Goal: Information Seeking & Learning: Learn about a topic

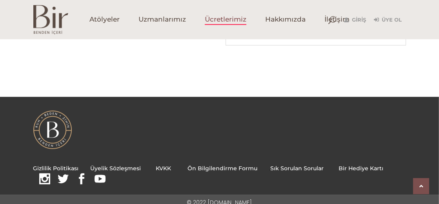
scroll to position [319, 0]
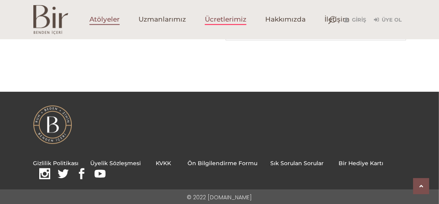
click at [105, 18] on span "Atölyeler" at bounding box center [104, 19] width 30 height 9
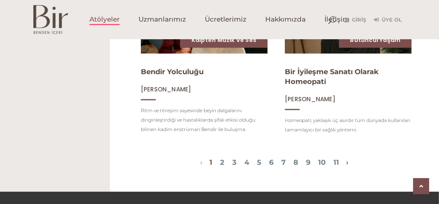
scroll to position [902, 0]
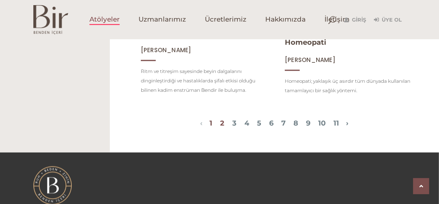
click at [220, 128] on link "2" at bounding box center [222, 123] width 4 height 9
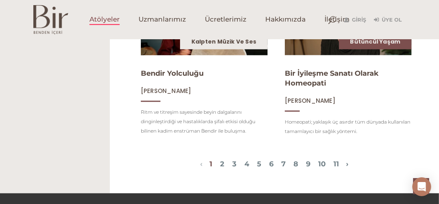
scroll to position [901, 0]
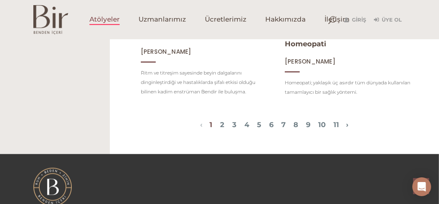
click at [344, 130] on span "1 2 3 4 5 6 7 8 9 10 11" at bounding box center [274, 125] width 144 height 9
click at [339, 129] on link "11" at bounding box center [335, 124] width 5 height 9
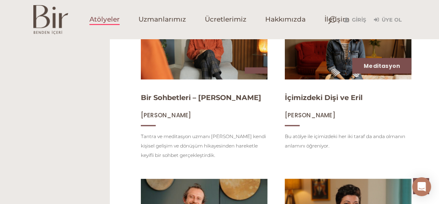
scroll to position [902, 0]
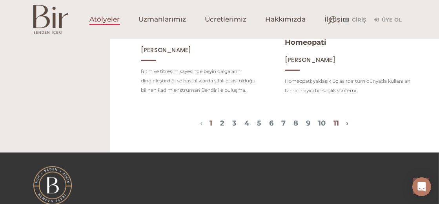
click at [339, 128] on link "11" at bounding box center [335, 123] width 5 height 9
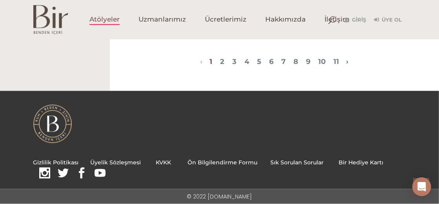
scroll to position [901, 0]
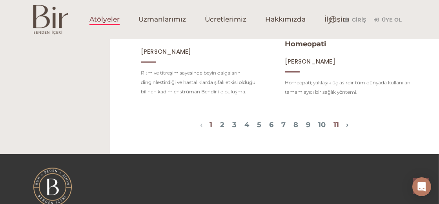
click at [339, 129] on link "11" at bounding box center [335, 124] width 5 height 9
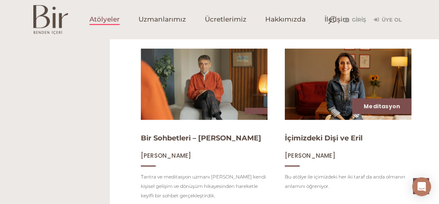
scroll to position [862, 0]
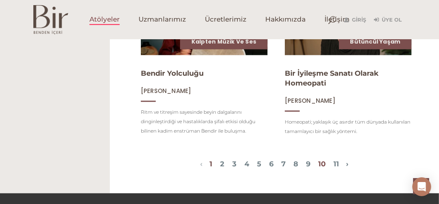
click at [326, 168] on link "10" at bounding box center [321, 164] width 7 height 9
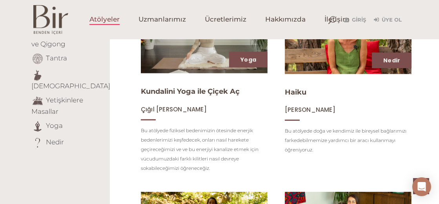
scroll to position [0, 0]
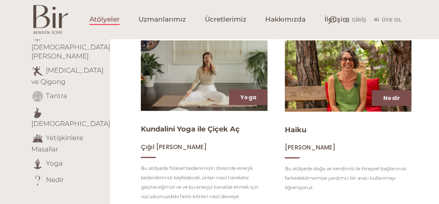
scroll to position [235, 0]
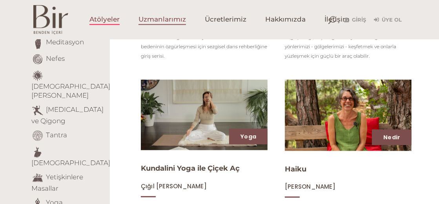
click at [167, 23] on span "Uzmanlarımız" at bounding box center [161, 19] width 47 height 9
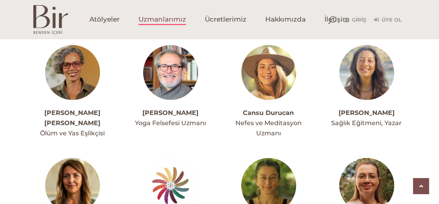
scroll to position [471, 0]
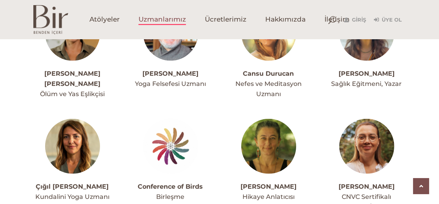
click at [363, 73] on link "[PERSON_NAME]" at bounding box center [367, 73] width 56 height 7
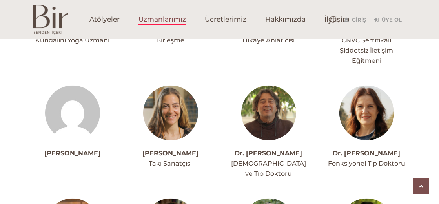
scroll to position [667, 0]
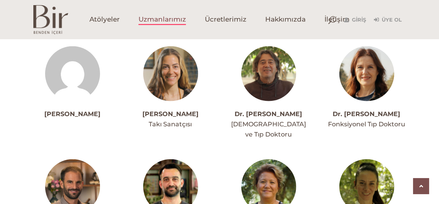
click at [271, 115] on link "Dr. [PERSON_NAME]" at bounding box center [268, 113] width 67 height 7
click at [364, 115] on link "Dr. [PERSON_NAME]" at bounding box center [366, 113] width 67 height 7
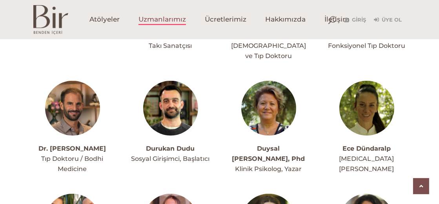
click at [77, 145] on link "Dr. [PERSON_NAME]" at bounding box center [72, 148] width 67 height 7
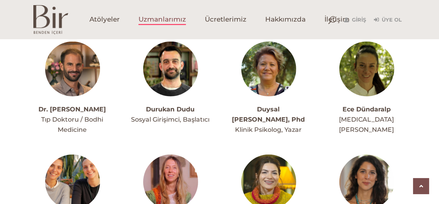
scroll to position [824, 0]
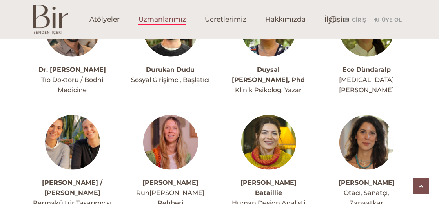
click at [158, 66] on link "Durukan Dudu" at bounding box center [170, 69] width 49 height 7
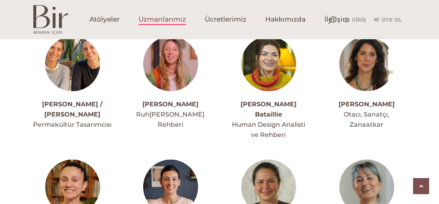
scroll to position [863, 0]
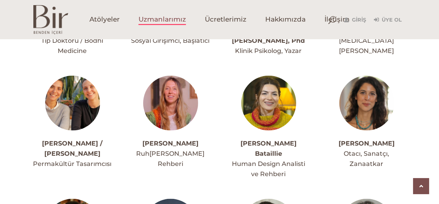
click at [75, 124] on div "[PERSON_NAME] / [PERSON_NAME] Permakültür Tasarımcısı" at bounding box center [72, 122] width 78 height 93
click at [74, 140] on link "[PERSON_NAME] / [PERSON_NAME]" at bounding box center [72, 149] width 60 height 18
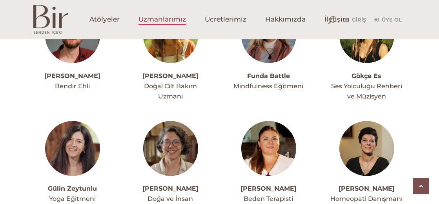
scroll to position [1099, 0]
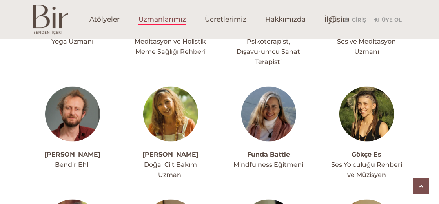
click at [261, 161] on span "Mindfulness Eğitmeni" at bounding box center [269, 164] width 70 height 7
click at [260, 161] on span "Mindfulness Eğitmeni" at bounding box center [269, 164] width 70 height 7
click at [258, 151] on link "Funda Battle" at bounding box center [268, 154] width 43 height 7
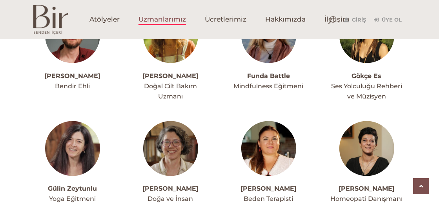
scroll to position [1216, 0]
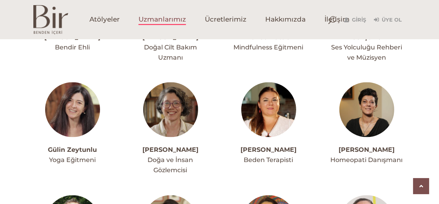
click at [161, 146] on link "[PERSON_NAME]" at bounding box center [170, 149] width 56 height 7
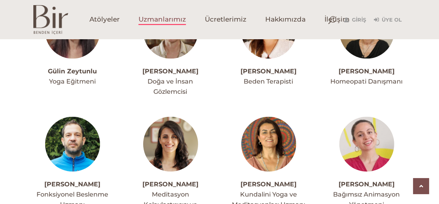
scroll to position [1334, 0]
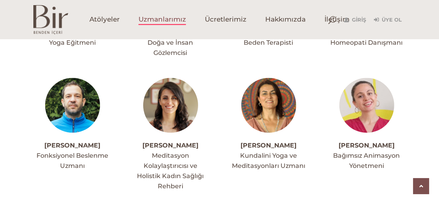
click at [88, 142] on link "İlker Çağlayan" at bounding box center [72, 145] width 56 height 7
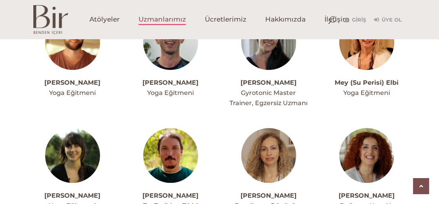
scroll to position [1569, 0]
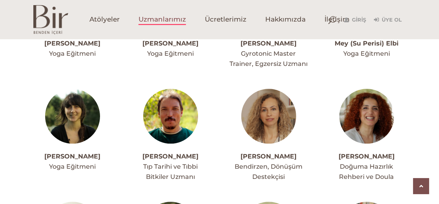
click at [162, 153] on link "Nazım Tanrıkulu" at bounding box center [170, 156] width 56 height 7
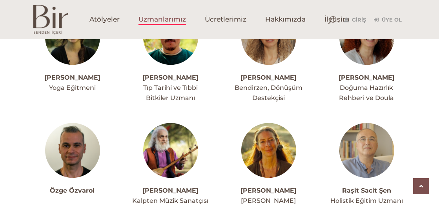
scroll to position [1687, 0]
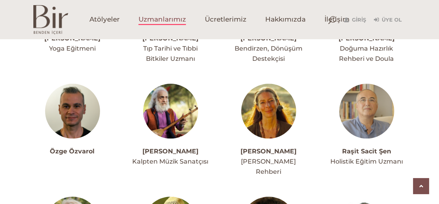
click at [265, 158] on span "Kadim Bilgiler Rehberi" at bounding box center [268, 167] width 55 height 18
click at [265, 148] on link "Özlem Özülker" at bounding box center [269, 151] width 56 height 7
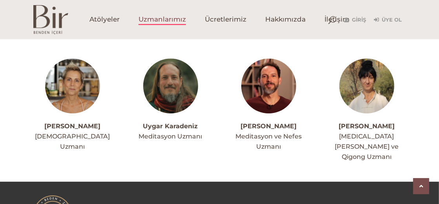
scroll to position [2032, 0]
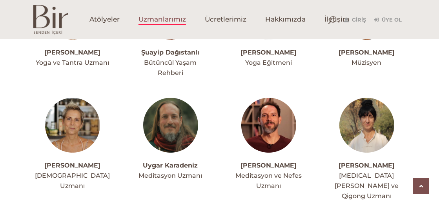
click at [257, 162] on link "Vardha Rainer" at bounding box center [269, 165] width 56 height 7
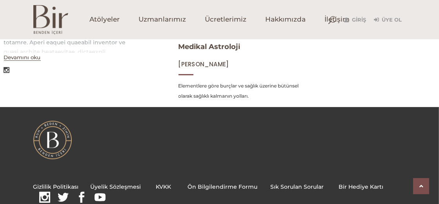
scroll to position [293, 0]
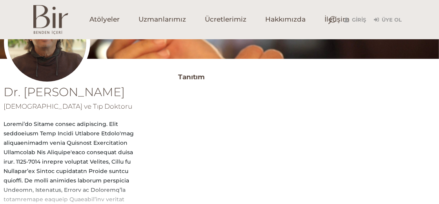
scroll to position [157, 0]
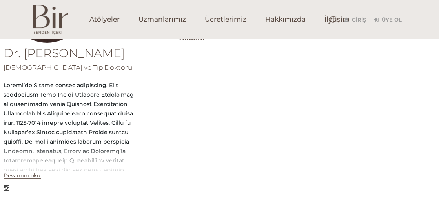
click at [17, 174] on button "Devamını oku" at bounding box center [22, 175] width 37 height 7
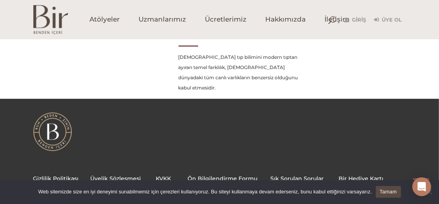
scroll to position [173, 0]
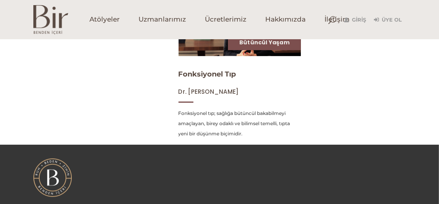
scroll to position [275, 0]
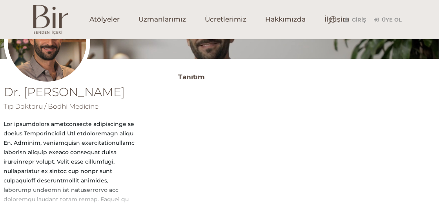
scroll to position [157, 0]
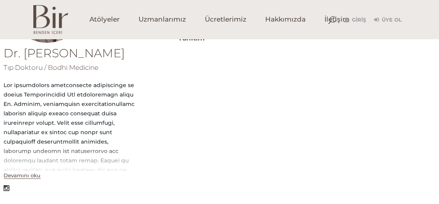
click at [34, 177] on button "Devamını oku" at bounding box center [22, 175] width 37 height 7
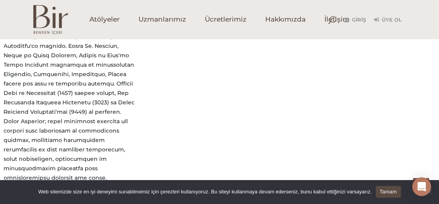
scroll to position [320, 0]
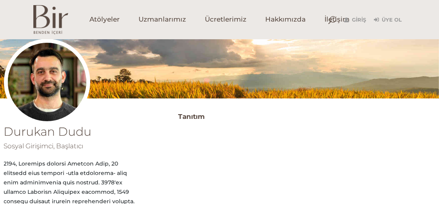
scroll to position [39, 0]
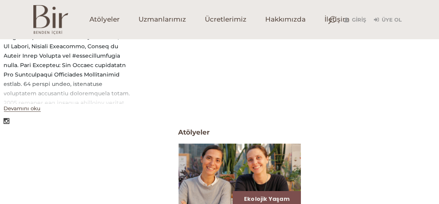
scroll to position [157, 0]
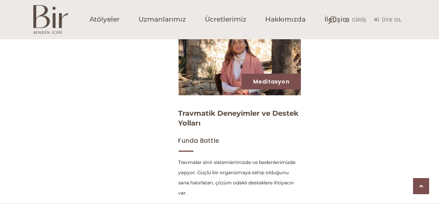
scroll to position [392, 0]
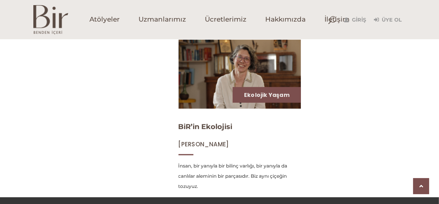
scroll to position [549, 0]
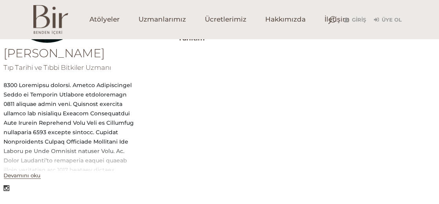
scroll to position [196, 0]
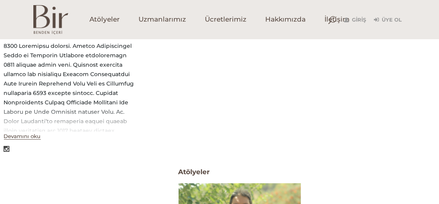
click at [41, 136] on div "Devamını oku" at bounding box center [69, 135] width 131 height 9
click at [34, 137] on button "Devamını oku" at bounding box center [22, 136] width 37 height 7
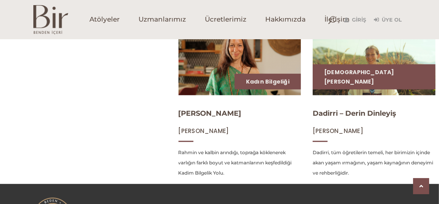
scroll to position [235, 0]
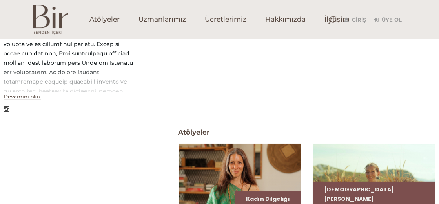
click at [37, 99] on button "Devamını oku" at bounding box center [22, 96] width 37 height 7
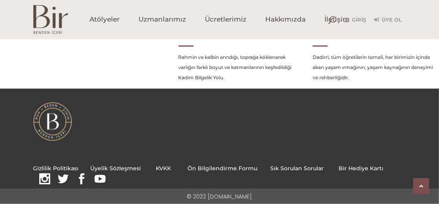
scroll to position [291, 0]
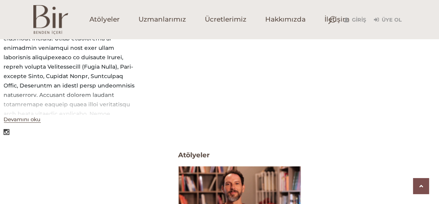
scroll to position [134, 0]
